Goal: Information Seeking & Learning: Learn about a topic

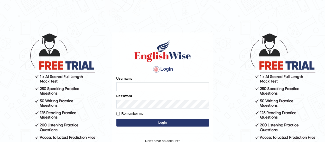
click at [148, 92] on form "Please fix the following errors: Username Password Remember me Login" at bounding box center [162, 102] width 93 height 52
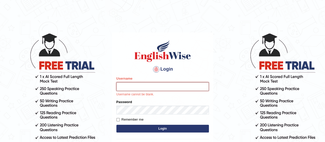
click at [149, 88] on input "Username" at bounding box center [162, 86] width 93 height 9
click at [139, 85] on input "Username" at bounding box center [162, 86] width 93 height 9
type input "mafiul"
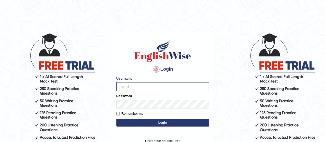
drag, startPoint x: 133, startPoint y: 114, endPoint x: 132, endPoint y: 118, distance: 3.6
click at [133, 115] on label "Remember me" at bounding box center [129, 113] width 27 height 5
click at [120, 115] on input "Remember me" at bounding box center [117, 113] width 3 height 3
checkbox input "true"
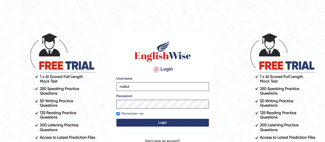
click at [133, 120] on button "Login" at bounding box center [162, 123] width 93 height 8
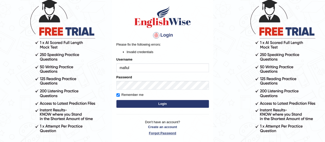
scroll to position [51, 0]
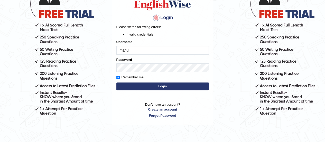
click at [136, 50] on input "mafiul" at bounding box center [162, 50] width 93 height 9
drag, startPoint x: 123, startPoint y: 49, endPoint x: 92, endPoint y: 50, distance: 30.9
click at [92, 50] on body "Login Please fix the following errors: Invalid credentials Username mafiul Pass…" at bounding box center [162, 36] width 325 height 142
type input "Mafiul"
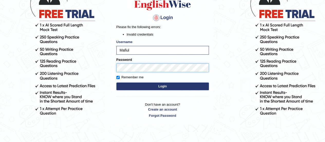
click at [107, 69] on body "Login Please fix the following errors: Invalid credentials Username Mafiul Pass…" at bounding box center [162, 36] width 325 height 142
click at [131, 77] on label "Remember me" at bounding box center [129, 77] width 27 height 5
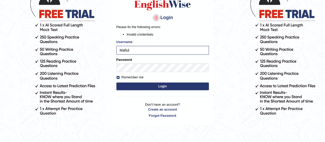
click at [120, 77] on input "Remember me" at bounding box center [117, 77] width 3 height 3
click at [134, 75] on label "Remember me" at bounding box center [129, 77] width 27 height 5
click at [120, 76] on input "Remember me" at bounding box center [117, 77] width 3 height 3
checkbox input "true"
click at [141, 87] on button "Login" at bounding box center [162, 86] width 93 height 8
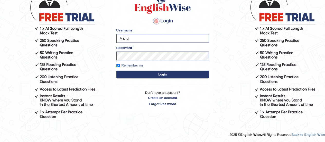
scroll to position [48, 0]
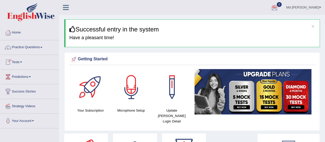
click at [28, 48] on link "Practice Questions" at bounding box center [29, 46] width 59 height 13
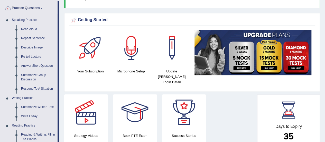
scroll to position [129, 0]
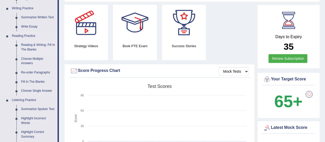
click at [33, 47] on link "Reading & Writing: Fill In The Blanks" at bounding box center [38, 47] width 39 height 14
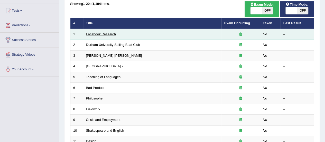
click at [104, 33] on link "Facebook Research" at bounding box center [101, 34] width 30 height 4
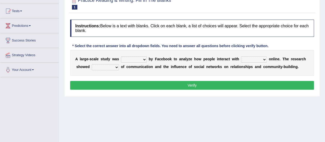
scroll to position [51, 0]
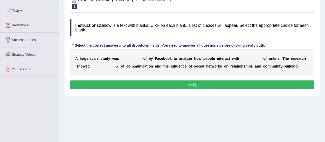
click at [143, 58] on select "surveyed had asked made" at bounding box center [134, 59] width 26 height 6
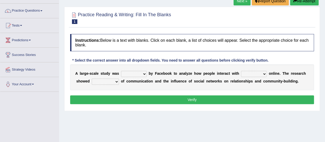
scroll to position [26, 0]
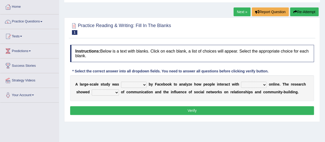
click at [143, 84] on select "surveyed had asked made" at bounding box center [134, 85] width 26 height 6
select select "surveyed"
click at [121, 82] on select "surveyed had asked made" at bounding box center [134, 85] width 26 height 6
click at [263, 86] on select "together all each other another" at bounding box center [254, 85] width 26 height 6
select select "each other"
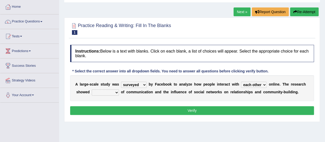
click at [241, 82] on select "together all each other another" at bounding box center [254, 85] width 26 height 6
click at [116, 92] on select "advantages standards fellowships patterns" at bounding box center [105, 92] width 27 height 6
select select "patterns"
click at [92, 89] on select "advantages standards fellowships patterns" at bounding box center [105, 92] width 27 height 6
click at [164, 108] on button "Verify" at bounding box center [192, 110] width 244 height 9
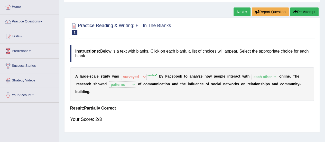
click at [240, 12] on link "Next »" at bounding box center [242, 11] width 17 height 9
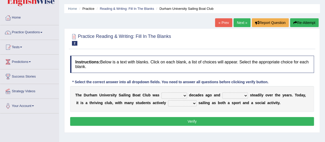
scroll to position [26, 0]
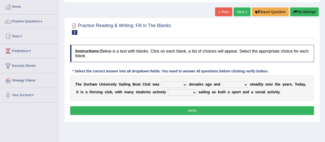
click at [183, 85] on select "found fund founded find" at bounding box center [174, 85] width 26 height 6
select select "found"
click at [161, 82] on select "found fund founded find" at bounding box center [174, 85] width 26 height 6
click at [186, 83] on select "found fund founded find" at bounding box center [174, 85] width 26 height 6
click at [206, 62] on div "Instructions: Below is a text with blanks. Click on each blank, a list of choic…" at bounding box center [192, 80] width 247 height 77
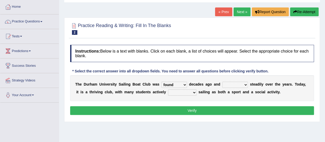
click at [243, 83] on select "grow growing has grown grown" at bounding box center [235, 85] width 26 height 6
select select "has grown"
click at [222, 82] on select "grow growing has grown grown" at bounding box center [235, 85] width 26 height 6
click at [194, 91] on select "enjoy enjoyed are enjoying enjoying" at bounding box center [182, 92] width 29 height 6
click at [168, 89] on select "enjoy enjoyed are enjoying enjoying" at bounding box center [182, 92] width 29 height 6
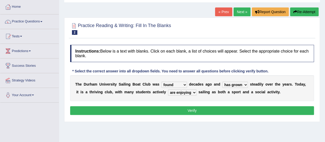
click at [192, 92] on select "enjoy enjoyed are enjoying enjoying" at bounding box center [182, 92] width 29 height 6
select select "enjoyed"
click at [168, 89] on select "enjoy enjoyed are enjoying enjoying" at bounding box center [182, 92] width 29 height 6
click at [203, 110] on button "Verify" at bounding box center [192, 110] width 244 height 9
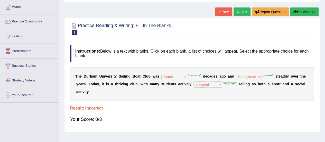
click at [237, 14] on link "Next »" at bounding box center [242, 11] width 17 height 9
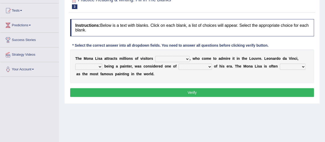
scroll to position [51, 0]
click at [184, 59] on select "around the year the all year all year round per year" at bounding box center [172, 59] width 34 height 6
select select "around the year"
click at [155, 56] on select "around the year the all year all year round per year" at bounding box center [172, 59] width 34 height 6
click at [100, 66] on select "rather than as much as as well as as long as" at bounding box center [88, 67] width 27 height 6
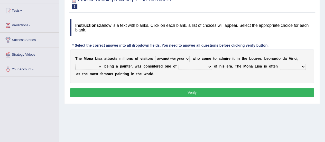
select select "as long as"
click at [75, 64] on select "rather than as much as as well as as long as" at bounding box center [88, 67] width 27 height 6
click at [189, 67] on select "better artists artist the better artist the best artists" at bounding box center [195, 67] width 33 height 6
select select "the best artists"
click at [179, 64] on select "better artists artist the better artist the best artists" at bounding box center [195, 67] width 33 height 6
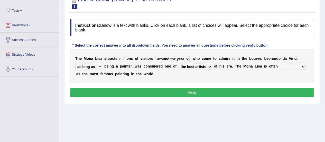
click at [298, 67] on select "classified suggested predicted described" at bounding box center [293, 67] width 26 height 6
select select "classified"
click at [280, 64] on select "classified suggested predicted described" at bounding box center [293, 67] width 26 height 6
click at [297, 67] on select "classified suggested predicted described" at bounding box center [293, 67] width 26 height 6
click at [258, 74] on div "T h e M o n a L i s a a t t r a c t s m i l l i o n s o f v i s i t o r s aroun…" at bounding box center [192, 65] width 244 height 33
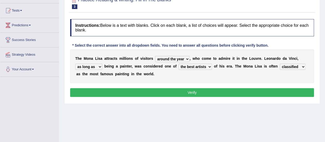
click at [235, 90] on button "Verify" at bounding box center [192, 92] width 244 height 9
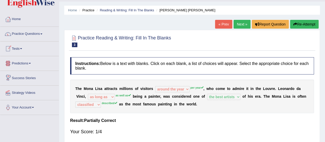
scroll to position [0, 0]
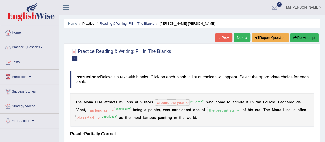
click at [240, 36] on link "Next »" at bounding box center [242, 37] width 17 height 9
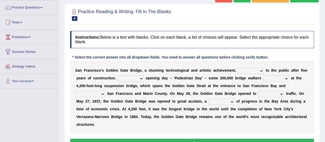
scroll to position [51, 0]
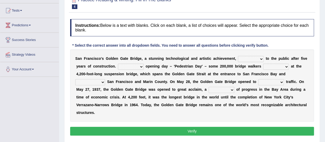
click at [259, 59] on select "opens closes appears equals" at bounding box center [251, 59] width 26 height 6
select select "opens"
click at [238, 56] on select "opens closes appears equals" at bounding box center [251, 59] width 26 height 6
click at [263, 60] on select "opens closes appears equals" at bounding box center [251, 59] width 26 height 6
click at [239, 52] on div "S a n F r a n c i s c o ' [PERSON_NAME] G a t e B r i d g e , a s t u n n i n g…" at bounding box center [192, 85] width 244 height 72
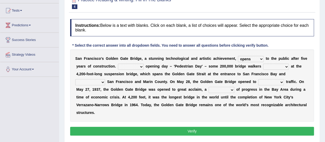
click at [142, 65] on select "On During Since When" at bounding box center [131, 67] width 26 height 6
click at [118, 64] on select "On During Since When" at bounding box center [131, 67] width 26 height 6
click at [142, 64] on select "On During Since When" at bounding box center [131, 67] width 26 height 6
click at [118, 64] on select "On During Since When" at bounding box center [131, 67] width 26 height 6
click at [144, 68] on div "S a n F r a n c i s c o ' s G o l d e n G a t e B r i d g e , a s t u n n i n g…" at bounding box center [192, 85] width 244 height 72
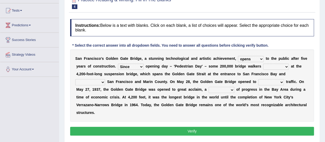
click at [141, 66] on select "On During Since When" at bounding box center [131, 67] width 26 height 6
select select "During"
click at [118, 64] on select "On During Since When" at bounding box center [131, 67] width 26 height 6
click at [288, 66] on select "stationed looked marveled laughed" at bounding box center [276, 67] width 26 height 6
select select "marveled"
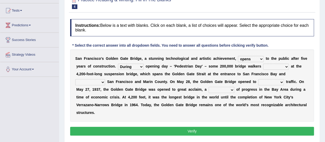
click at [263, 64] on select "stationed looked marveled laughed" at bounding box center [276, 67] width 26 height 6
click at [102, 80] on select "separates connects channels differentiates" at bounding box center [90, 82] width 30 height 6
select select "connects"
click at [75, 79] on select "separates connects channels differentiates" at bounding box center [90, 82] width 30 height 6
click at [277, 81] on select "aquatic vehicular airborne watertight" at bounding box center [271, 82] width 26 height 6
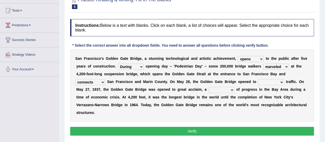
select select "watertight"
click at [258, 79] on select "aquatic vehicular airborne watertight" at bounding box center [271, 82] width 26 height 6
click at [231, 89] on select "denial symbol technique yield" at bounding box center [222, 90] width 26 height 6
select select "technique"
click at [209, 87] on select "denial symbol technique yield" at bounding box center [222, 90] width 26 height 6
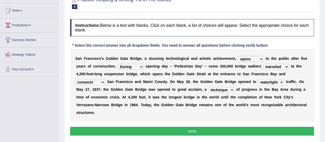
click at [133, 128] on button "Verify" at bounding box center [192, 131] width 244 height 9
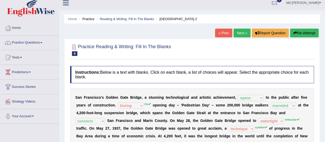
scroll to position [0, 0]
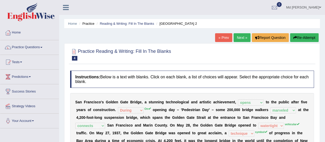
click at [238, 34] on link "Next »" at bounding box center [242, 37] width 17 height 9
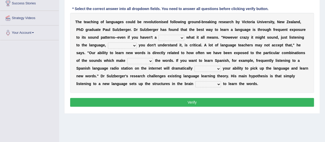
scroll to position [77, 0]
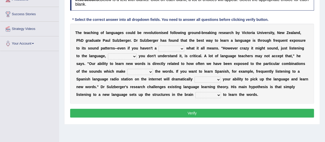
click at [183, 46] on select "dew claw clue due" at bounding box center [172, 49] width 26 height 6
select select "clue"
click at [159, 46] on select "dew claw clue due" at bounding box center [172, 49] width 26 height 6
click at [134, 55] on select "but also all together even though if so" at bounding box center [122, 56] width 29 height 6
select select "even though"
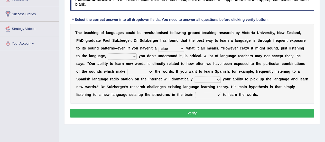
click at [108, 53] on select "but also all together even though if so" at bounding box center [122, 56] width 29 height 6
click at [149, 71] on select "down up of on" at bounding box center [140, 72] width 26 height 6
select select "up"
click at [127, 69] on select "down up of on" at bounding box center [140, 72] width 26 height 6
click at [220, 78] on select "evaluate exaggerate describe boost" at bounding box center [208, 79] width 26 height 6
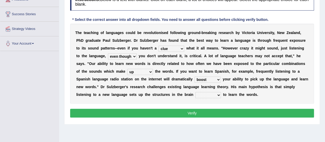
click at [195, 76] on select "evaluate exaggerate describe boost" at bounding box center [208, 79] width 26 height 6
click at [217, 78] on select "evaluate exaggerate describe boost" at bounding box center [208, 79] width 26 height 6
select select "exaggerate"
click at [195, 76] on select "evaluate exaggerate describe boost" at bounding box center [208, 79] width 26 height 6
click at [218, 94] on select "requiring required directed to require" at bounding box center [208, 95] width 26 height 6
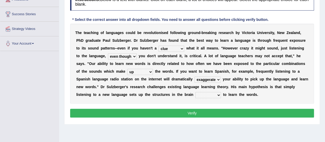
select select "required"
click at [195, 92] on select "requiring required directed to require" at bounding box center [208, 95] width 26 height 6
drag, startPoint x: 203, startPoint y: 111, endPoint x: 200, endPoint y: 112, distance: 2.9
click at [204, 111] on button "Verify" at bounding box center [192, 113] width 244 height 9
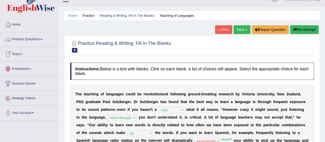
scroll to position [0, 0]
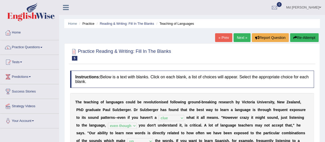
click at [21, 63] on link "Tests" at bounding box center [29, 61] width 59 height 13
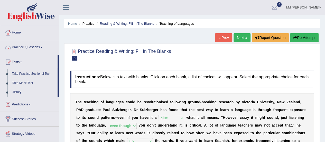
click at [26, 46] on link "Practice Questions" at bounding box center [29, 46] width 59 height 13
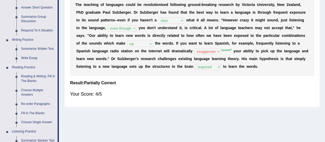
scroll to position [129, 0]
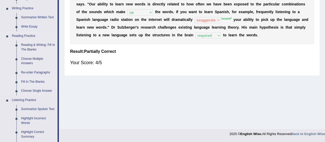
click at [27, 83] on link "Fill In The Blanks" at bounding box center [38, 81] width 39 height 9
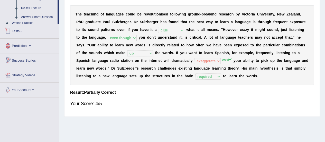
scroll to position [128, 0]
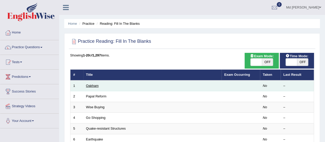
click at [88, 84] on link "Oakham" at bounding box center [92, 86] width 13 height 4
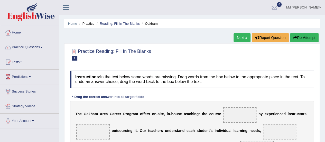
scroll to position [51, 0]
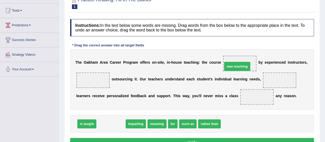
drag, startPoint x: 107, startPoint y: 122, endPoint x: 233, endPoint y: 65, distance: 138.7
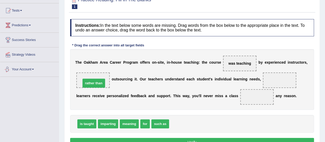
drag, startPoint x: 180, startPoint y: 121, endPoint x: 92, endPoint y: 80, distance: 97.2
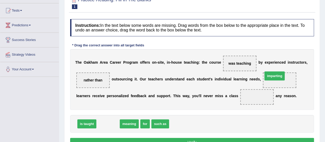
drag, startPoint x: 106, startPoint y: 124, endPoint x: 273, endPoint y: 77, distance: 173.3
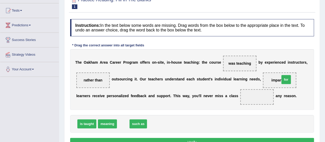
drag, startPoint x: 122, startPoint y: 125, endPoint x: 278, endPoint y: 82, distance: 162.1
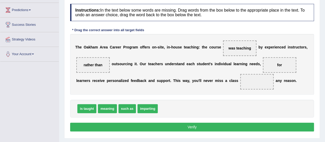
scroll to position [77, 0]
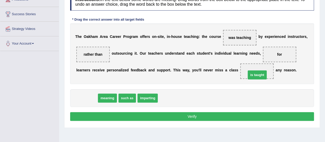
drag, startPoint x: 89, startPoint y: 98, endPoint x: 260, endPoint y: 75, distance: 172.0
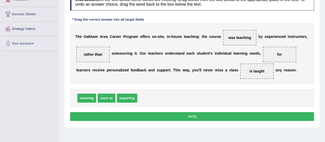
click at [203, 114] on button "Verify" at bounding box center [192, 116] width 244 height 9
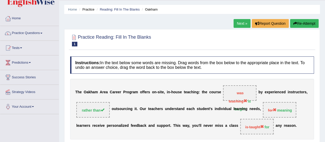
scroll to position [26, 0]
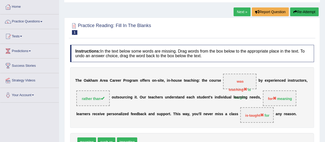
click at [238, 12] on link "Next »" at bounding box center [242, 11] width 17 height 9
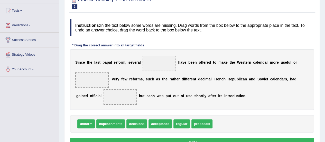
scroll to position [77, 0]
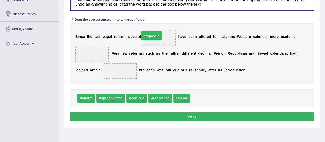
drag, startPoint x: 199, startPoint y: 96, endPoint x: 149, endPoint y: 33, distance: 79.9
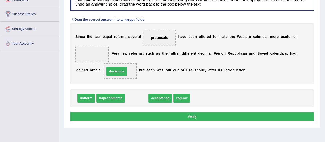
drag, startPoint x: 140, startPoint y: 97, endPoint x: 120, endPoint y: 71, distance: 33.4
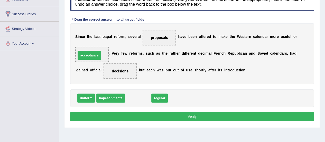
drag, startPoint x: 140, startPoint y: 98, endPoint x: 92, endPoint y: 55, distance: 64.9
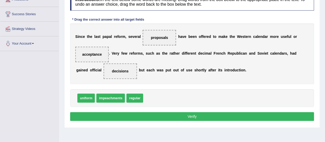
click at [125, 115] on button "Verify" at bounding box center [192, 116] width 244 height 9
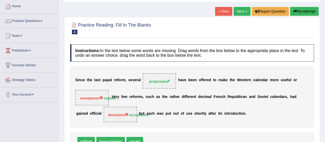
scroll to position [26, 0]
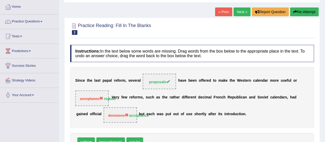
click at [238, 12] on link "Next »" at bounding box center [242, 11] width 17 height 9
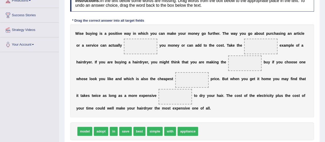
scroll to position [77, 0]
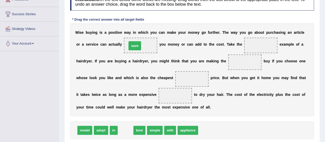
drag, startPoint x: 126, startPoint y: 129, endPoint x: 138, endPoint y: 45, distance: 84.4
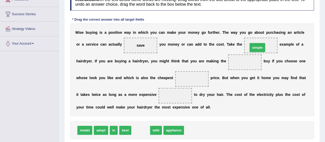
drag, startPoint x: 141, startPoint y: 131, endPoint x: 258, endPoint y: 49, distance: 143.0
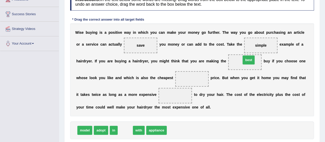
drag, startPoint x: 125, startPoint y: 129, endPoint x: 242, endPoint y: 61, distance: 135.1
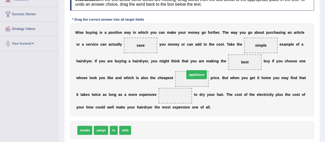
drag, startPoint x: 140, startPoint y: 131, endPoint x: 194, endPoint y: 76, distance: 77.3
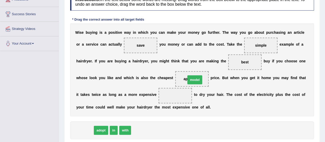
drag, startPoint x: 87, startPoint y: 131, endPoint x: 197, endPoint y: 81, distance: 121.0
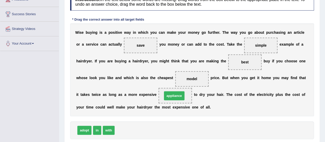
drag, startPoint x: 130, startPoint y: 128, endPoint x: 178, endPoint y: 93, distance: 59.8
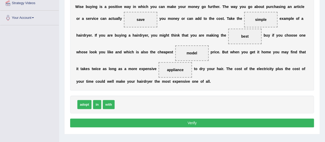
click at [145, 122] on button "Verify" at bounding box center [192, 122] width 244 height 9
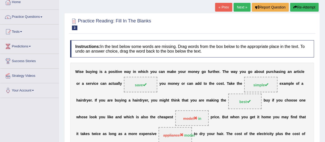
scroll to position [0, 0]
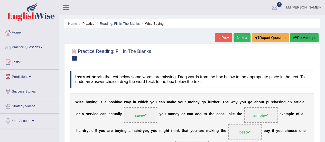
click at [239, 39] on link "Next »" at bounding box center [242, 37] width 17 height 9
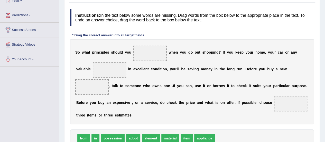
scroll to position [77, 0]
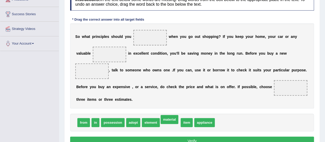
drag, startPoint x: 169, startPoint y: 120, endPoint x: 169, endPoint y: 117, distance: 3.2
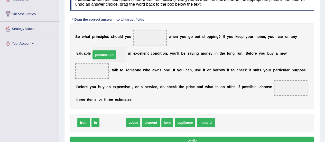
drag, startPoint x: 115, startPoint y: 121, endPoint x: 106, endPoint y: 55, distance: 67.0
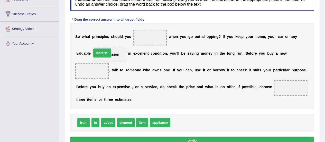
drag, startPoint x: 175, startPoint y: 122, endPoint x: 100, endPoint y: 54, distance: 100.9
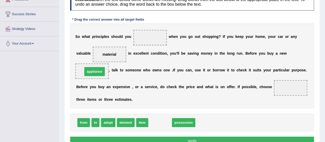
drag, startPoint x: 160, startPoint y: 122, endPoint x: 95, endPoint y: 71, distance: 83.0
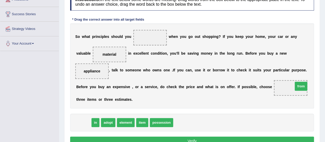
drag, startPoint x: 82, startPoint y: 123, endPoint x: 296, endPoint y: 87, distance: 217.1
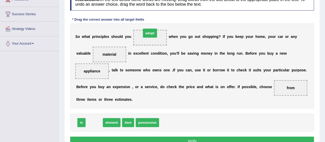
drag, startPoint x: 96, startPoint y: 120, endPoint x: 151, endPoint y: 36, distance: 100.5
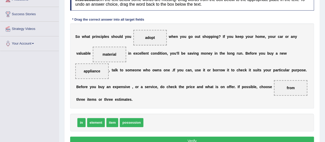
scroll to position [103, 0]
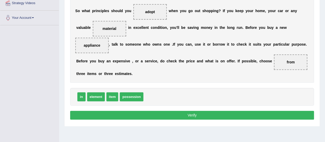
click at [127, 118] on button "Verify" at bounding box center [192, 115] width 244 height 9
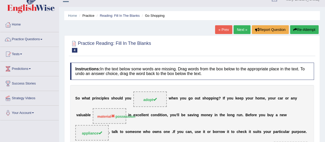
scroll to position [0, 0]
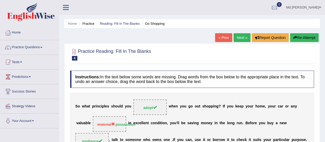
click at [238, 38] on link "Next »" at bounding box center [242, 37] width 17 height 9
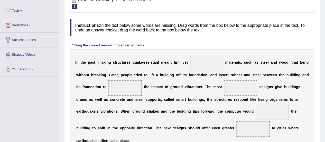
scroll to position [77, 0]
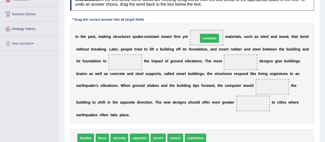
drag, startPoint x: 214, startPoint y: 135, endPoint x: 207, endPoint y: 36, distance: 99.8
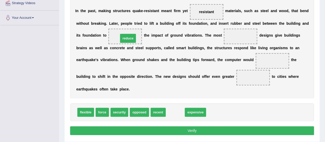
drag, startPoint x: 174, startPoint y: 112, endPoint x: 146, endPoint y: 40, distance: 77.2
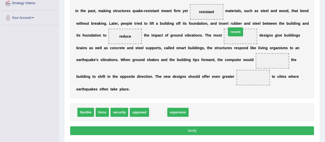
drag, startPoint x: 159, startPoint y: 110, endPoint x: 229, endPoint y: 36, distance: 101.9
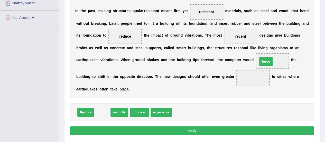
drag, startPoint x: 100, startPoint y: 110, endPoint x: 264, endPoint y: 59, distance: 171.4
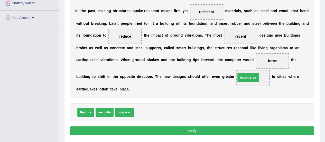
drag, startPoint x: 151, startPoint y: 111, endPoint x: 252, endPoint y: 76, distance: 107.6
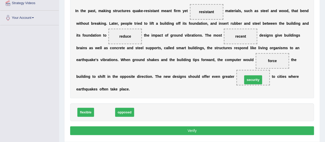
drag, startPoint x: 102, startPoint y: 110, endPoint x: 250, endPoint y: 76, distance: 151.6
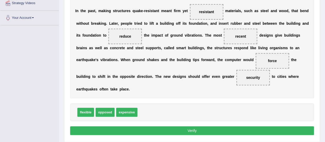
click at [199, 127] on button "Verify" at bounding box center [192, 130] width 244 height 9
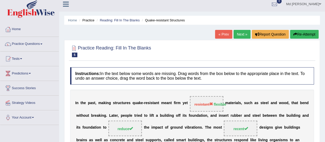
scroll to position [0, 0]
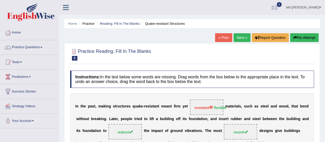
click at [239, 35] on link "Next »" at bounding box center [242, 37] width 17 height 9
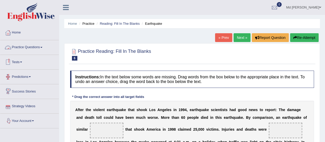
click at [18, 50] on link "Practice Questions" at bounding box center [29, 46] width 59 height 13
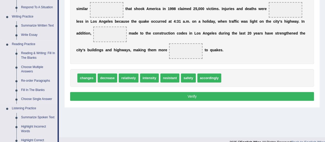
scroll to position [129, 0]
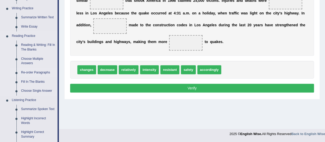
click at [32, 73] on link "Re-order Paragraphs" at bounding box center [38, 72] width 39 height 9
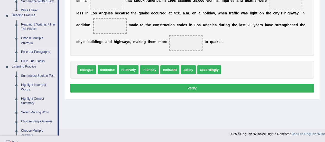
scroll to position [88, 0]
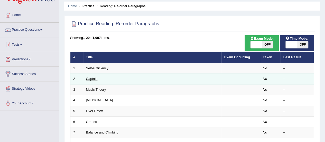
scroll to position [26, 0]
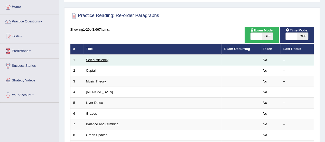
click at [91, 59] on link "Self-sufficiency" at bounding box center [97, 60] width 22 height 4
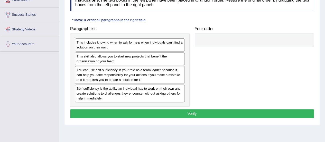
scroll to position [77, 0]
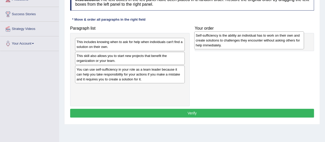
drag, startPoint x: 88, startPoint y: 89, endPoint x: 208, endPoint y: 37, distance: 130.1
click at [208, 37] on div "Self-sufficiency is the ability an individual has to work on their own and crea…" at bounding box center [249, 40] width 110 height 18
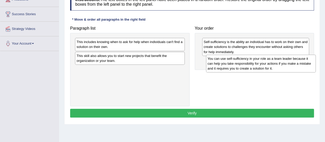
drag, startPoint x: 109, startPoint y: 76, endPoint x: 240, endPoint y: 66, distance: 131.5
click at [240, 66] on div "You can use self-sufficiency in your role as a team leader because it can help …" at bounding box center [261, 64] width 110 height 18
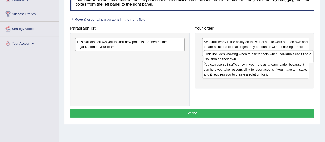
drag, startPoint x: 100, startPoint y: 47, endPoint x: 221, endPoint y: 57, distance: 121.3
click at [228, 59] on div "This includes knowing when to ask for help when individuals can't find a soluti…" at bounding box center [259, 56] width 110 height 13
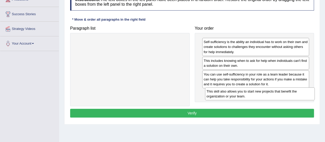
drag, startPoint x: 94, startPoint y: 45, endPoint x: 220, endPoint y: 91, distance: 133.9
click at [223, 94] on div "This skill also allows you to start new projects that benefit the organization …" at bounding box center [260, 93] width 110 height 13
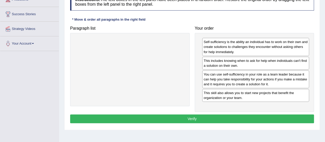
click at [233, 85] on div "You can use self-sufficiency in your role as a team leader because it can help …" at bounding box center [255, 79] width 107 height 18
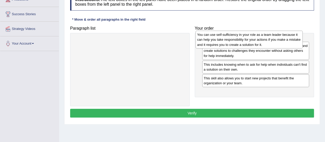
drag, startPoint x: 228, startPoint y: 78, endPoint x: 224, endPoint y: 42, distance: 36.5
click at [224, 42] on div "You can use self-sufficiency in your role as a team leader because it can help …" at bounding box center [249, 40] width 107 height 18
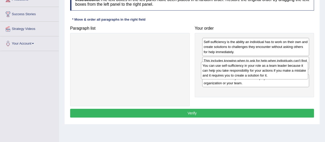
drag, startPoint x: 235, startPoint y: 47, endPoint x: 234, endPoint y: 70, distance: 23.7
click at [234, 70] on div "You can use self-sufficiency in your role as a team leader because it can help …" at bounding box center [254, 70] width 107 height 18
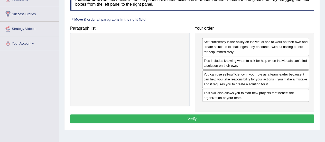
click at [202, 120] on button "Verify" at bounding box center [192, 118] width 244 height 9
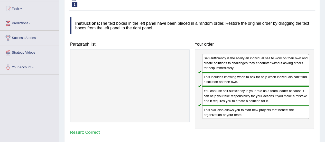
scroll to position [26, 0]
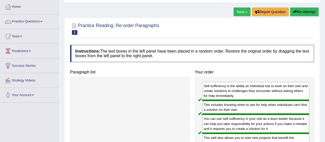
click at [237, 13] on link "Next »" at bounding box center [242, 11] width 17 height 9
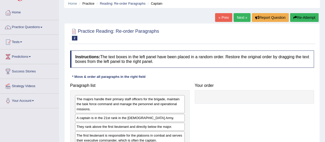
scroll to position [51, 0]
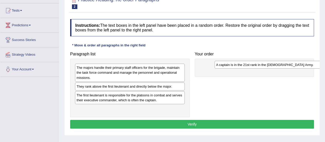
drag, startPoint x: 104, startPoint y: 87, endPoint x: 235, endPoint y: 65, distance: 132.4
click at [235, 65] on div "A captain is in the 21st rank in the US Army." at bounding box center [270, 65] width 110 height 8
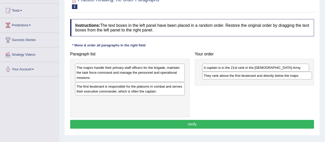
drag, startPoint x: 98, startPoint y: 87, endPoint x: 225, endPoint y: 76, distance: 127.2
click at [225, 76] on div "They rank above the first lieutenant and directly below the major." at bounding box center [257, 75] width 110 height 8
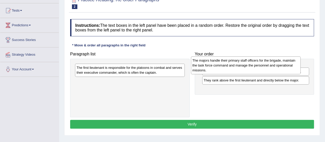
drag, startPoint x: 134, startPoint y: 73, endPoint x: 252, endPoint y: 65, distance: 118.3
click at [251, 65] on div "The majors handle their primary staff officers for the brigade, maintain the ta…" at bounding box center [246, 65] width 110 height 18
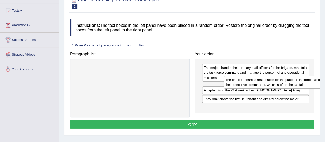
drag, startPoint x: 135, startPoint y: 72, endPoint x: 270, endPoint y: 84, distance: 135.3
click at [270, 84] on div "The first lieutenant is responsible for the platoons in combat and serves their…" at bounding box center [279, 82] width 110 height 13
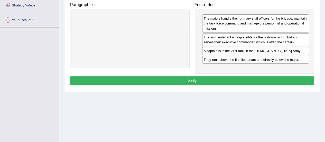
scroll to position [103, 0]
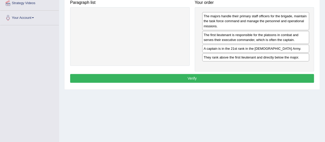
click at [183, 79] on button "Verify" at bounding box center [192, 78] width 244 height 9
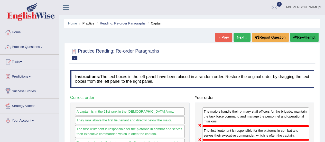
scroll to position [0, 0]
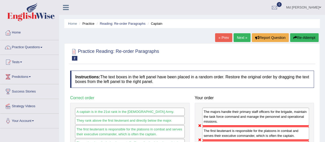
click at [238, 37] on link "Next »" at bounding box center [242, 37] width 17 height 9
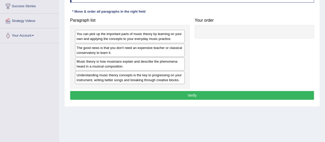
scroll to position [77, 0]
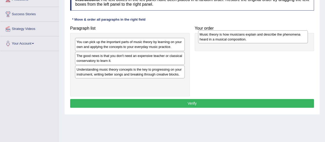
drag, startPoint x: 88, startPoint y: 74, endPoint x: 195, endPoint y: 42, distance: 112.1
click at [211, 40] on div "Music theory is how musicians explain and describe the phenomena heard in a mus…" at bounding box center [253, 36] width 110 height 13
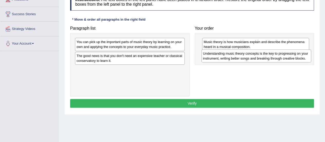
drag, startPoint x: 97, startPoint y: 71, endPoint x: 224, endPoint y: 56, distance: 127.4
click at [224, 56] on div "Understanding music theory concepts is the key to progressing on your instrumen…" at bounding box center [257, 55] width 110 height 13
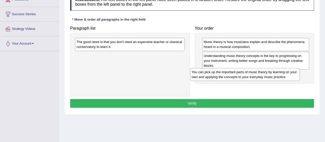
drag, startPoint x: 157, startPoint y: 47, endPoint x: 274, endPoint y: 76, distance: 121.0
click at [274, 76] on div "You can pick up the important parts of music theory by learning on your own and…" at bounding box center [245, 74] width 110 height 13
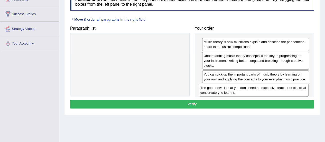
drag, startPoint x: 125, startPoint y: 40, endPoint x: 251, endPoint y: 83, distance: 132.8
click at [250, 84] on div "The good news is that you don't need an expensive teacher or classical conserva…" at bounding box center [254, 90] width 110 height 13
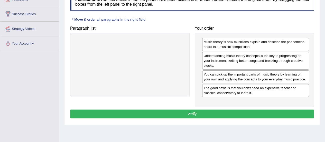
click at [171, 112] on button "Verify" at bounding box center [192, 113] width 244 height 9
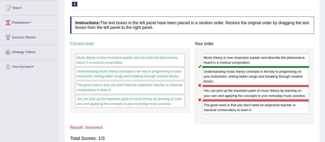
scroll to position [0, 0]
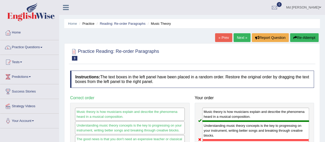
click at [242, 39] on link "Next »" at bounding box center [242, 37] width 17 height 9
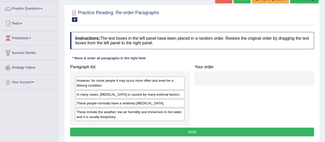
scroll to position [51, 0]
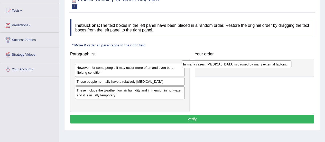
drag, startPoint x: 128, startPoint y: 80, endPoint x: 238, endPoint y: 62, distance: 111.5
click at [238, 62] on div "In many cases, dry skin is caused by many external factors." at bounding box center [237, 64] width 110 height 8
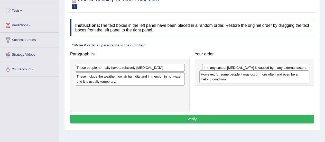
drag, startPoint x: 88, startPoint y: 69, endPoint x: 212, endPoint y: 76, distance: 124.6
click at [212, 76] on div "However, for some people it may occur more often and even be a lifelong conditi…" at bounding box center [255, 76] width 110 height 13
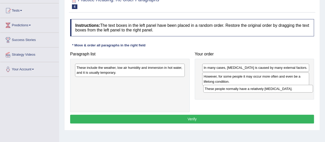
drag, startPoint x: 113, startPoint y: 67, endPoint x: 241, endPoint y: 88, distance: 130.0
click at [241, 88] on div "These people normally have a relatively sensitive skin." at bounding box center [258, 89] width 110 height 8
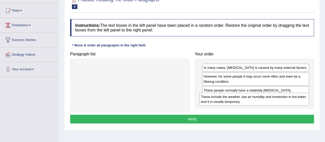
drag, startPoint x: 125, startPoint y: 67, endPoint x: 250, endPoint y: 94, distance: 127.9
click at [250, 95] on div "These include the weather, low air humidity and immersion in hot water, and it …" at bounding box center [255, 99] width 110 height 13
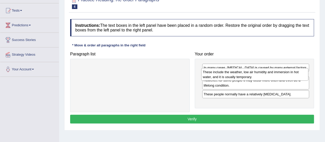
drag, startPoint x: 226, startPoint y: 101, endPoint x: 226, endPoint y: 75, distance: 26.0
click at [226, 75] on div "These include the weather, low air humidity and immersion in hot water, and it …" at bounding box center [254, 74] width 107 height 13
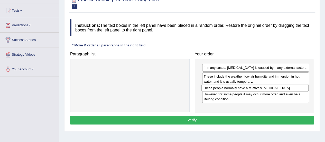
drag, startPoint x: 224, startPoint y: 104, endPoint x: 224, endPoint y: 89, distance: 15.4
click at [224, 89] on div "These people normally have a relatively sensitive skin." at bounding box center [255, 88] width 107 height 8
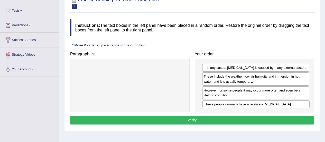
drag, startPoint x: 217, startPoint y: 91, endPoint x: 218, endPoint y: 105, distance: 14.4
click at [218, 105] on div "These people normally have a relatively sensitive skin." at bounding box center [256, 104] width 107 height 8
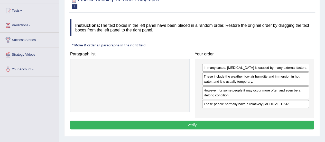
click at [173, 124] on button "Verify" at bounding box center [192, 124] width 244 height 9
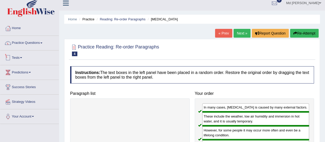
scroll to position [0, 0]
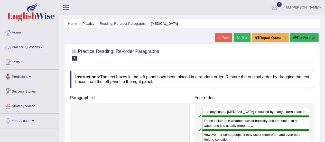
click at [35, 48] on link "Practice Questions" at bounding box center [29, 46] width 59 height 13
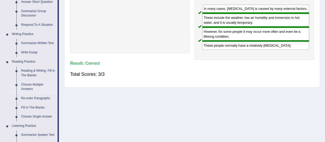
scroll to position [129, 0]
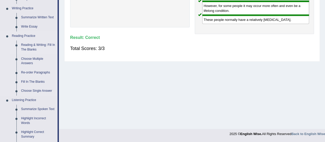
click at [39, 46] on link "Reading & Writing: Fill In The Blanks" at bounding box center [38, 47] width 39 height 14
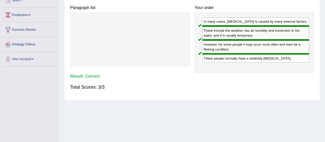
scroll to position [128, 0]
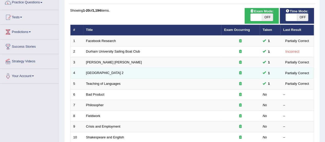
scroll to position [77, 0]
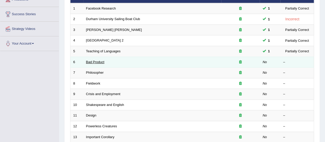
click at [101, 61] on link "Bad Product" at bounding box center [95, 62] width 19 height 4
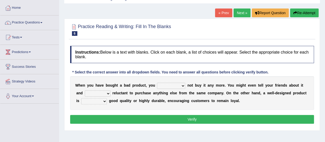
scroll to position [51, 0]
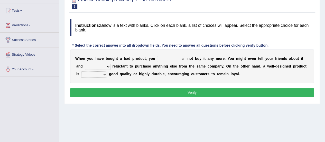
click at [181, 58] on select "would have should have should" at bounding box center [171, 59] width 28 height 6
select select "should"
click at [157, 56] on select "would have should have should" at bounding box center [171, 59] width 28 height 6
click at [106, 66] on select "is are be being" at bounding box center [98, 67] width 26 height 6
select select "being"
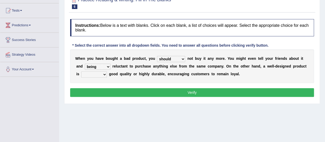
click at [85, 64] on select "is are be being" at bounding box center [98, 67] width 26 height 6
click at [104, 73] on select "both also neither either" at bounding box center [94, 74] width 26 height 6
select select "also"
click at [81, 71] on select "both also neither either" at bounding box center [94, 74] width 26 height 6
click at [108, 93] on button "Verify" at bounding box center [192, 92] width 244 height 9
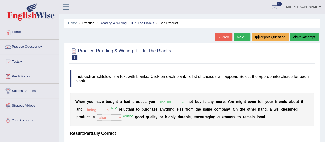
scroll to position [0, 0]
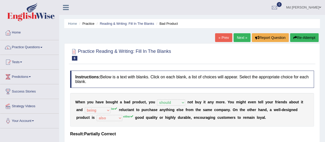
click at [238, 38] on link "Next »" at bounding box center [242, 37] width 17 height 9
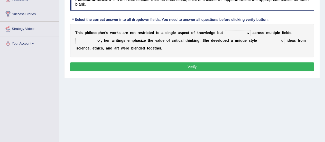
scroll to position [51, 0]
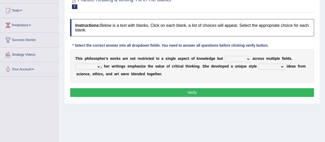
click at [248, 57] on select "constrain contain assemble extend" at bounding box center [238, 59] width 26 height 6
select select "extend"
click at [225, 56] on select "constrain contain assemble extend" at bounding box center [238, 59] width 26 height 6
click at [97, 65] on select "Rather So Moreover Likely" at bounding box center [88, 67] width 26 height 6
select select "So"
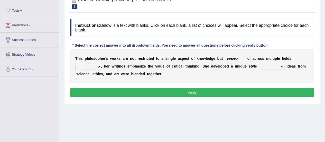
click at [75, 64] on select "Rather So Moreover Likely" at bounding box center [88, 67] width 26 height 6
click at [283, 66] on select "in that that which in which" at bounding box center [272, 67] width 26 height 6
select select "in which"
click at [259, 64] on select "in that that which in which" at bounding box center [272, 67] width 26 height 6
click at [247, 58] on select "constrain contain assemble extend" at bounding box center [238, 59] width 26 height 6
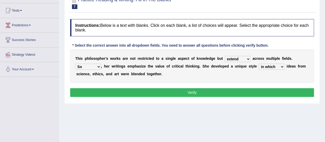
select select "contain"
click at [225, 56] on select "constrain contain assemble extend" at bounding box center [238, 59] width 26 height 6
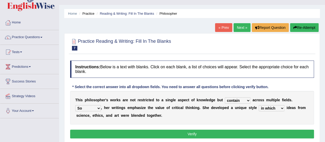
scroll to position [26, 0]
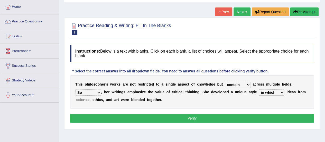
click at [246, 82] on select "constrain contain assemble extend" at bounding box center [238, 85] width 26 height 6
click at [218, 108] on div "T h i s p h i l o s o p h e r ' s w o r k s a r e n o t r e s t r i c t e d t o…" at bounding box center [192, 91] width 244 height 33
click at [212, 121] on button "Verify" at bounding box center [192, 118] width 244 height 9
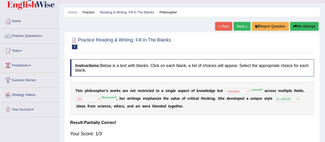
scroll to position [0, 0]
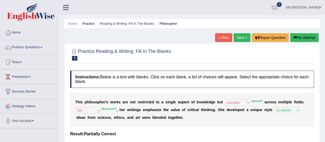
click at [239, 38] on link "Next »" at bounding box center [242, 37] width 17 height 9
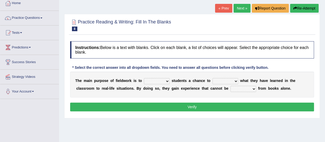
scroll to position [51, 0]
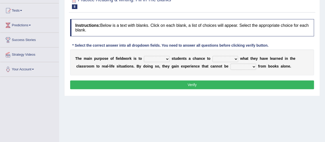
click at [167, 58] on select "resemble stow rave offer" at bounding box center [157, 59] width 26 height 6
select select "offer"
click at [144, 56] on select "resemble stow rave offer" at bounding box center [157, 59] width 26 height 6
click at [238, 57] on select "compare align apply dismount" at bounding box center [226, 59] width 26 height 6
select select "compare"
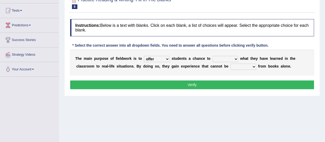
click at [213, 56] on select "compare align apply dismount" at bounding box center [226, 59] width 26 height 6
click at [247, 66] on select "originated prepared obtained touted" at bounding box center [244, 67] width 26 height 6
select select "obtained"
click at [231, 64] on select "originated prepared obtained touted" at bounding box center [244, 67] width 26 height 6
click at [166, 57] on select "resemble stow rave offer" at bounding box center [157, 59] width 26 height 6
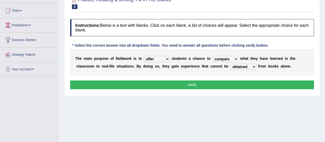
select select "resemble"
click at [144, 56] on select "resemble stow rave offer" at bounding box center [157, 59] width 26 height 6
click at [170, 84] on button "Verify" at bounding box center [192, 84] width 244 height 9
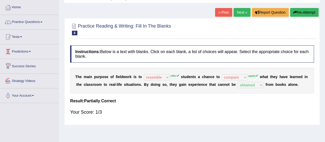
scroll to position [0, 0]
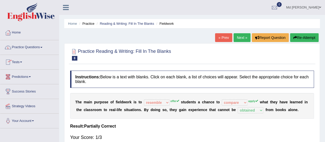
click at [242, 41] on link "Next »" at bounding box center [242, 37] width 17 height 9
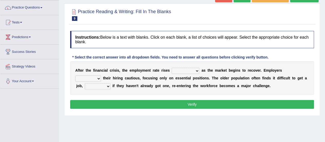
scroll to position [51, 0]
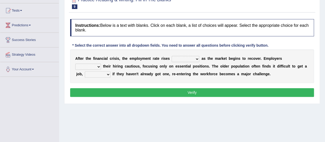
click at [195, 59] on select "normally conversely strenuously sharply" at bounding box center [186, 59] width 28 height 6
select select "normally"
click at [172, 56] on select "normally conversely strenuously sharply" at bounding box center [186, 59] width 28 height 6
click at [101, 64] on select "keeping kept keep are kept" at bounding box center [88, 67] width 26 height 6
select select "keeping"
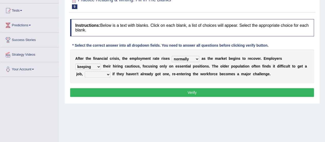
click at [75, 64] on select "keeping kept keep are kept" at bounding box center [88, 67] width 26 height 6
click at [100, 66] on select "keeping kept keep are kept" at bounding box center [88, 67] width 26 height 6
click at [121, 81] on div "A f t e r t h e f i n a n c i a l c r i s i s , t h e e m p l o y m e n t r a t…" at bounding box center [192, 65] width 244 height 33
click at [107, 75] on select "although while then because" at bounding box center [98, 74] width 26 height 6
select select "although"
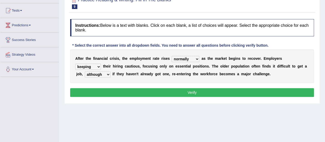
click at [85, 71] on select "although while then because" at bounding box center [98, 74] width 26 height 6
click at [128, 94] on button "Verify" at bounding box center [192, 92] width 244 height 9
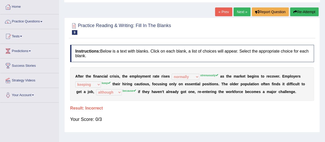
scroll to position [0, 0]
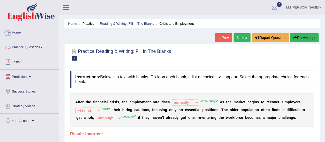
click at [23, 32] on link "Home" at bounding box center [29, 31] width 59 height 13
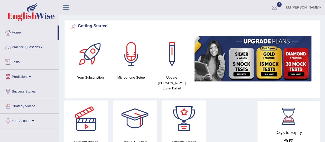
click at [46, 46] on link "Practice Questions" at bounding box center [29, 46] width 59 height 13
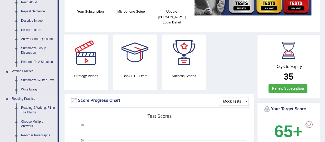
scroll to position [77, 0]
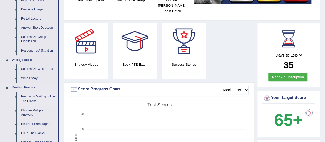
click at [46, 96] on link "Reading & Writing: Fill In The Blanks" at bounding box center [38, 99] width 39 height 14
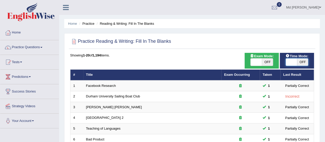
click at [288, 62] on span at bounding box center [291, 61] width 11 height 7
click at [304, 60] on span "OFF" at bounding box center [302, 61] width 11 height 7
checkbox input "true"
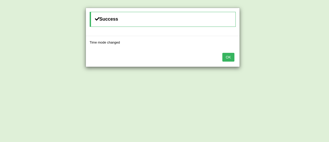
click at [226, 55] on button "OK" at bounding box center [228, 57] width 12 height 9
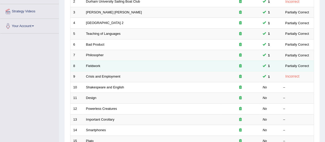
scroll to position [103, 0]
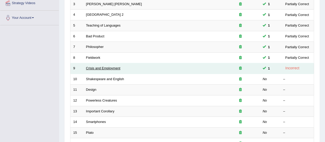
click at [113, 68] on link "Crisis and Employment" at bounding box center [103, 68] width 34 height 4
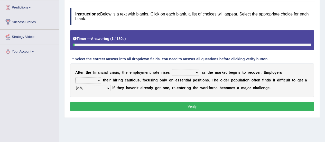
scroll to position [77, 0]
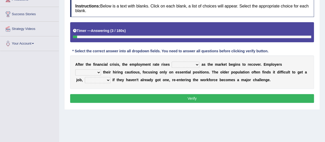
click at [195, 67] on select "normally conversely strenuously sharply" at bounding box center [186, 64] width 28 height 6
select select "strenuously"
click at [172, 61] on select "normally conversely strenuously sharply" at bounding box center [186, 64] width 28 height 6
click at [99, 74] on select "keeping kept keep are kept" at bounding box center [88, 72] width 26 height 6
select select "keep"
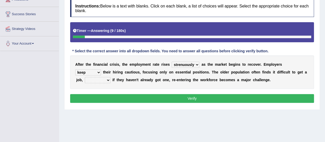
click at [75, 69] on select "keeping kept keep are kept" at bounding box center [88, 72] width 26 height 6
click at [106, 79] on select "although while then because" at bounding box center [98, 80] width 26 height 6
select select "because"
click at [85, 77] on select "although while then because" at bounding box center [98, 80] width 26 height 6
click at [166, 99] on button "Verify" at bounding box center [192, 98] width 244 height 9
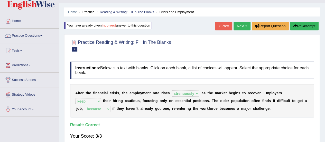
scroll to position [0, 0]
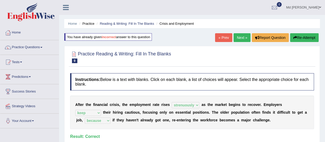
click at [240, 34] on link "Next »" at bounding box center [242, 37] width 17 height 9
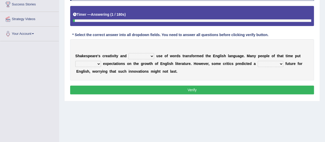
scroll to position [103, 0]
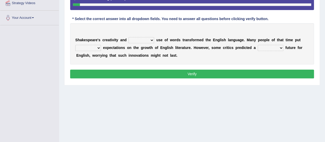
click at [151, 39] on select "idealized intensive fancied inventive" at bounding box center [142, 40] width 26 height 6
select select "idealized"
click at [129, 37] on select "idealized intensive fancied inventive" at bounding box center [142, 40] width 26 height 6
drag, startPoint x: 96, startPoint y: 44, endPoint x: 102, endPoint y: 47, distance: 6.6
click at [100, 46] on div "S h a k e s p e a r e ' s c r e a t i v i t y a n d idealized intensive fancied…" at bounding box center [192, 43] width 244 height 41
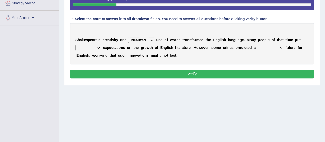
click at [102, 47] on b at bounding box center [102, 48] width 2 height 4
click at [101, 47] on b at bounding box center [102, 48] width 2 height 4
click at [98, 46] on select "wide much high more" at bounding box center [88, 48] width 26 height 6
select select "high"
click at [75, 45] on select "wide much high more" at bounding box center [88, 48] width 26 height 6
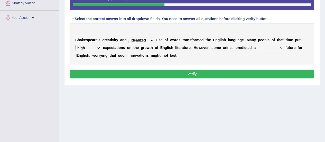
click at [274, 49] on select "monetary promising irresistible daunting" at bounding box center [271, 48] width 26 height 6
select select "promising"
click at [258, 45] on select "monetary promising irresistible daunting" at bounding box center [271, 48] width 26 height 6
click at [261, 74] on button "Verify" at bounding box center [192, 73] width 244 height 9
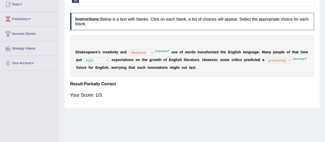
scroll to position [26, 0]
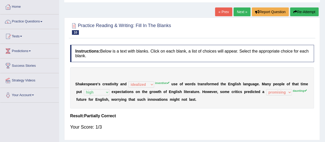
click at [240, 8] on link "Next »" at bounding box center [242, 11] width 17 height 9
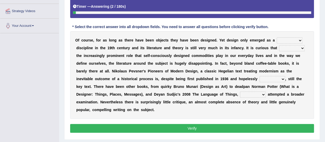
scroll to position [103, 0]
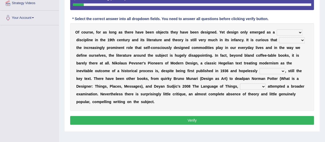
click at [297, 31] on select "bilateral ubiquitous foremost dedicated" at bounding box center [290, 32] width 26 height 6
select select "bilateral"
click at [277, 29] on select "bilateral ubiquitous foremost dedicated" at bounding box center [290, 32] width 26 height 6
click at [297, 40] on select "since despite within through" at bounding box center [292, 40] width 26 height 6
click at [306, 18] on div "Instructions: Below is a text with blanks. Click on each blank, a list of choic…" at bounding box center [192, 47] width 247 height 164
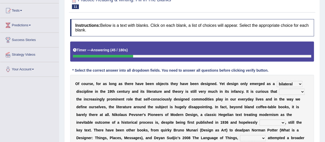
scroll to position [0, 0]
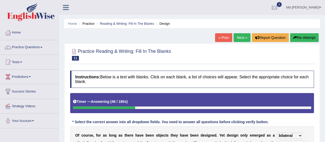
click at [242, 36] on link "Next »" at bounding box center [242, 37] width 17 height 9
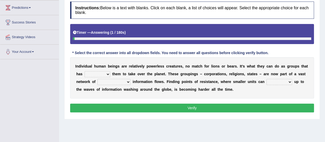
scroll to position [77, 0]
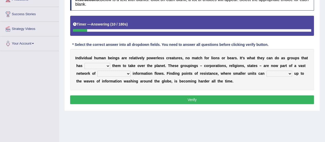
click at [105, 66] on select "enabled contended embodied conjured" at bounding box center [98, 66] width 26 height 6
select select "enabled"
click at [85, 63] on select "enabled contended embodied conjured" at bounding box center [98, 66] width 26 height 6
click at [127, 73] on select "interconnected overlapping fastened exploited" at bounding box center [113, 73] width 33 height 6
select select "interconnected"
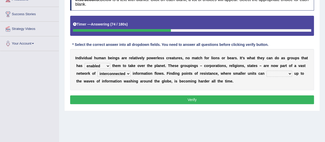
click at [97, 70] on select "interconnected overlapping fastened exploited" at bounding box center [113, 73] width 33 height 6
click at [290, 72] on select "stand raise hail pump" at bounding box center [280, 73] width 26 height 6
click at [267, 70] on select "stand raise hail pump" at bounding box center [280, 73] width 26 height 6
click at [287, 71] on select "stand raise hail pump" at bounding box center [280, 73] width 26 height 6
select select "pump"
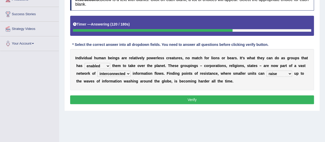
click at [267, 70] on select "stand raise hail pump" at bounding box center [280, 73] width 26 height 6
click at [250, 80] on div "I n d i v i d u a l h u m a n b e i n g s a r e r e l a t i v e l y p o w e r l…" at bounding box center [192, 69] width 244 height 41
click at [203, 96] on button "Verify" at bounding box center [192, 99] width 244 height 9
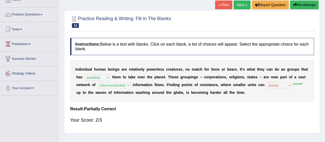
scroll to position [26, 0]
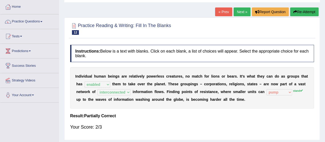
click at [239, 15] on link "Next »" at bounding box center [242, 11] width 17 height 9
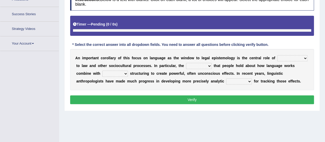
scroll to position [89, 0]
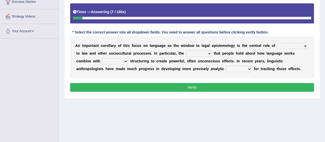
click at [297, 45] on select "discourse epoch dialect acquaintance" at bounding box center [292, 46] width 30 height 6
select select "dialect"
click at [277, 43] on select "discourse epoch dialect acquaintance" at bounding box center [292, 46] width 30 height 6
click at [203, 53] on select "deviation besmirch consent ideas" at bounding box center [199, 53] width 26 height 6
select select "ideas"
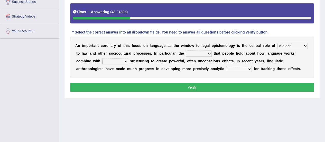
click at [186, 50] on select "deviation besmirch consent ideas" at bounding box center [199, 53] width 26 height 6
click at [118, 59] on select "mandatory linguistic legitimate customary" at bounding box center [115, 61] width 26 height 6
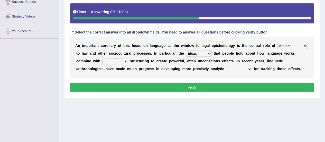
select select "linguistic"
click at [102, 58] on select "mandatory linguistic legitimate customary" at bounding box center [115, 61] width 26 height 6
click at [247, 69] on select "tools appetite albums stroke" at bounding box center [239, 69] width 26 height 6
select select "tools"
click at [226, 66] on select "tools appetite albums stroke" at bounding box center [239, 69] width 26 height 6
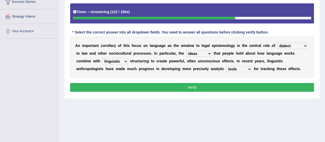
click at [221, 86] on button "Verify" at bounding box center [192, 87] width 244 height 9
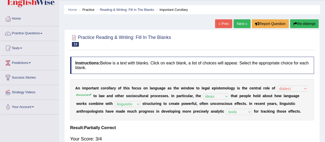
scroll to position [12, 0]
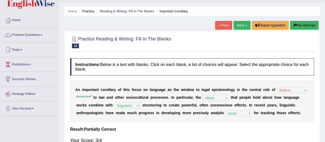
click at [240, 28] on link "Next »" at bounding box center [242, 25] width 17 height 9
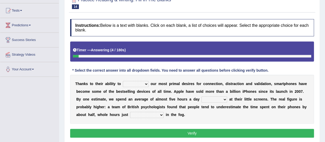
click at [146, 82] on select "hijack describe sharpen conserve" at bounding box center [136, 84] width 26 height 6
click at [123, 81] on select "hijack describe sharpen conserve" at bounding box center [136, 84] width 26 height 6
click at [145, 82] on select "hijack describe sharpen conserve" at bounding box center [136, 84] width 26 height 6
click at [123, 81] on select "hijack describe sharpen conserve" at bounding box center [136, 84] width 26 height 6
drag, startPoint x: 144, startPoint y: 84, endPoint x: 146, endPoint y: 87, distance: 3.0
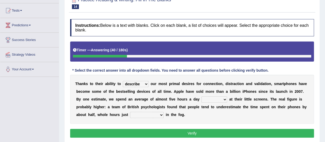
click at [146, 87] on div "T h a n k s t o t h e i r a b i l i t y t o hijack describe sharpen conserve o …" at bounding box center [192, 99] width 244 height 49
select select "conserve"
click at [123, 81] on select "hijack describe sharpen conserve" at bounding box center [136, 84] width 26 height 6
click at [145, 83] on select "hijack describe sharpen conserve" at bounding box center [136, 84] width 26 height 6
drag, startPoint x: 226, startPoint y: 98, endPoint x: 226, endPoint y: 95, distance: 2.9
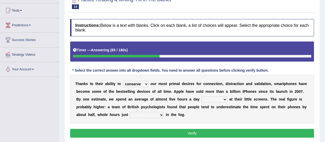
click at [226, 97] on select "watching waggling snoring staring" at bounding box center [215, 99] width 26 height 6
click at [179, 97] on b "h" at bounding box center [178, 99] width 2 height 4
click at [226, 98] on select "watching waggling snoring staring" at bounding box center [215, 99] width 26 height 6
select select "watching"
click at [202, 96] on select "watching waggling snoring staring" at bounding box center [215, 99] width 26 height 6
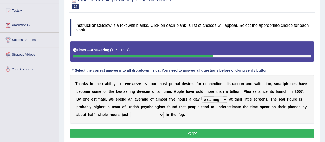
click at [141, 113] on select "has evaporated evaporating evaporate evaporates" at bounding box center [147, 115] width 34 height 6
select select "evaporates"
click at [130, 112] on select "has evaporated evaporating evaporate evaporates" at bounding box center [147, 115] width 34 height 6
click at [145, 116] on select "has evaporated evaporating evaporate evaporates" at bounding box center [147, 115] width 34 height 6
click at [196, 118] on div "T h a n k s t o t h e i r a b i l i t y t o hijack describe sharpen conserve o …" at bounding box center [192, 99] width 244 height 49
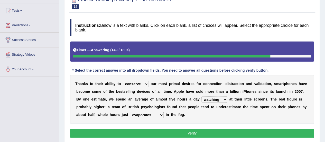
click at [175, 134] on button "Verify" at bounding box center [192, 133] width 244 height 9
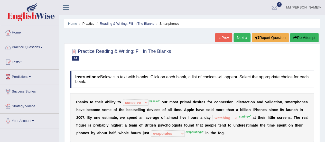
click at [236, 34] on link "Next »" at bounding box center [242, 37] width 17 height 9
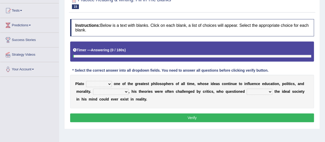
scroll to position [51, 0]
click at [108, 87] on div "P l a t o keeps comes claims remains o n e o f t h e g r e a t e s t p h i l o …" at bounding box center [192, 91] width 244 height 33
select select "remains"
click at [86, 81] on select "keeps comes claims remains" at bounding box center [99, 84] width 26 height 6
click at [125, 92] on select "Notwithstanding So However Whatever" at bounding box center [110, 91] width 35 height 6
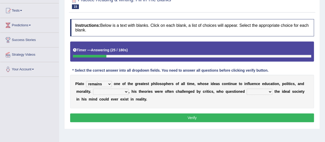
select select "However"
click at [93, 88] on select "Notwithstanding So However Whatever" at bounding box center [110, 91] width 35 height 6
click at [266, 92] on select "which what that whether" at bounding box center [260, 91] width 26 height 6
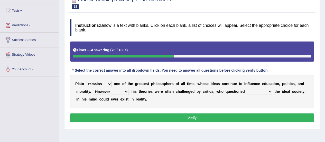
select select "whether"
click at [247, 88] on select "which what that whether" at bounding box center [260, 91] width 26 height 6
click at [253, 113] on button "Verify" at bounding box center [192, 117] width 244 height 9
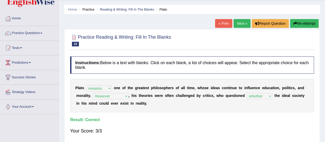
scroll to position [26, 0]
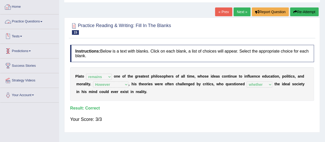
click at [38, 20] on link "Practice Questions" at bounding box center [29, 20] width 59 height 13
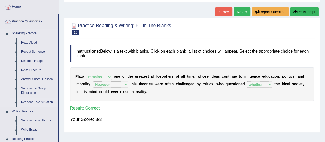
click at [35, 102] on link "Respond To A Situation" at bounding box center [38, 101] width 39 height 9
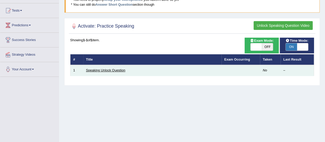
click at [110, 69] on link "Speaking Unlock Question" at bounding box center [105, 70] width 39 height 4
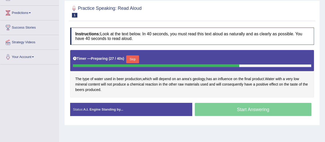
scroll to position [38, 0]
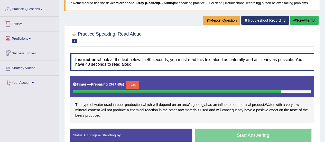
click at [17, 23] on link "Tests" at bounding box center [29, 23] width 59 height 13
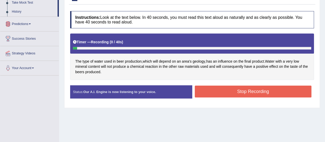
scroll to position [89, 0]
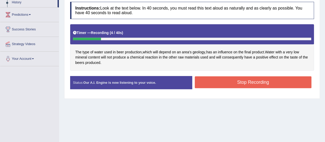
click at [226, 79] on button "Stop Recording" at bounding box center [253, 82] width 117 height 12
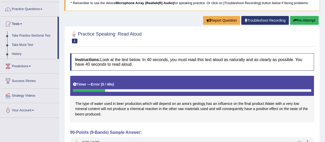
scroll to position [12, 0]
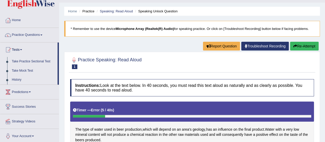
click at [27, 34] on link "Practice Questions" at bounding box center [29, 34] width 59 height 13
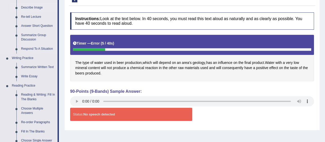
scroll to position [89, 0]
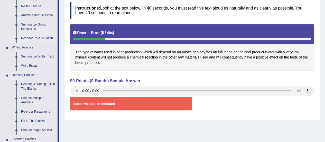
click at [39, 39] on link "Respond To A Situation" at bounding box center [38, 38] width 39 height 9
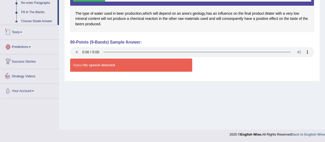
scroll to position [247, 0]
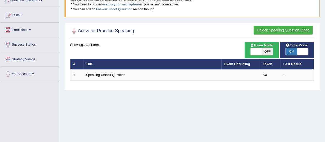
scroll to position [51, 0]
